Goal: Find specific page/section: Find specific page/section

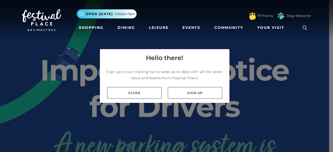
click at [176, 96] on link "Sign up" at bounding box center [195, 93] width 54 height 12
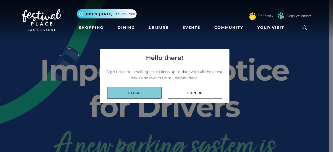
click at [119, 94] on link "Close" at bounding box center [134, 93] width 54 height 12
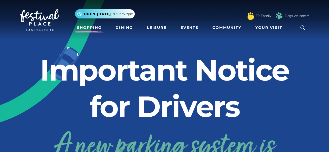
click at [88, 27] on link "Shopping" at bounding box center [89, 28] width 29 height 10
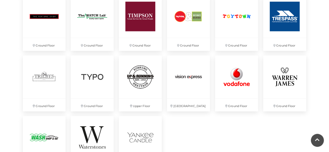
scroll to position [1383, 0]
